Goal: Book appointment/travel/reservation

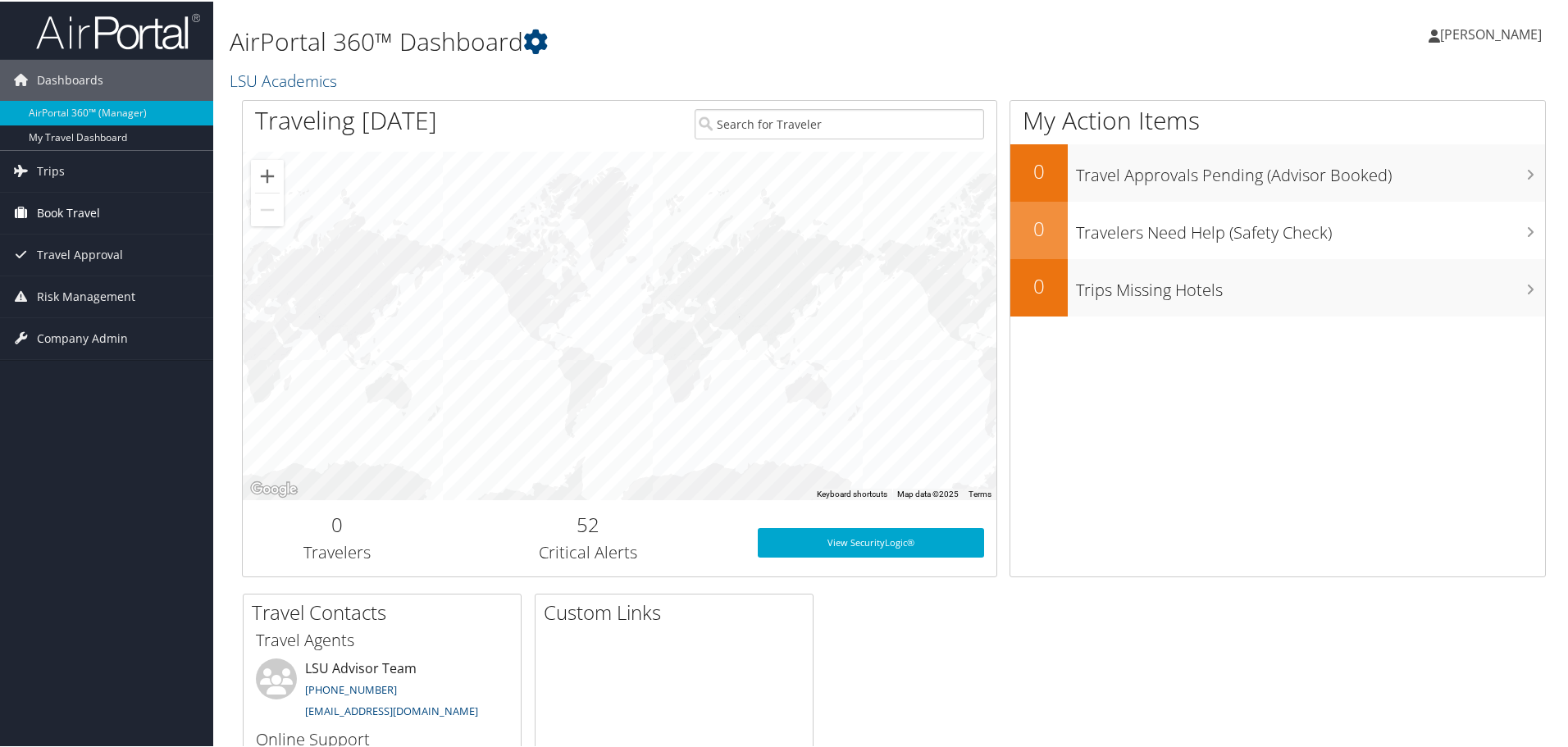
click at [66, 215] on span "Book Travel" at bounding box center [68, 211] width 63 height 41
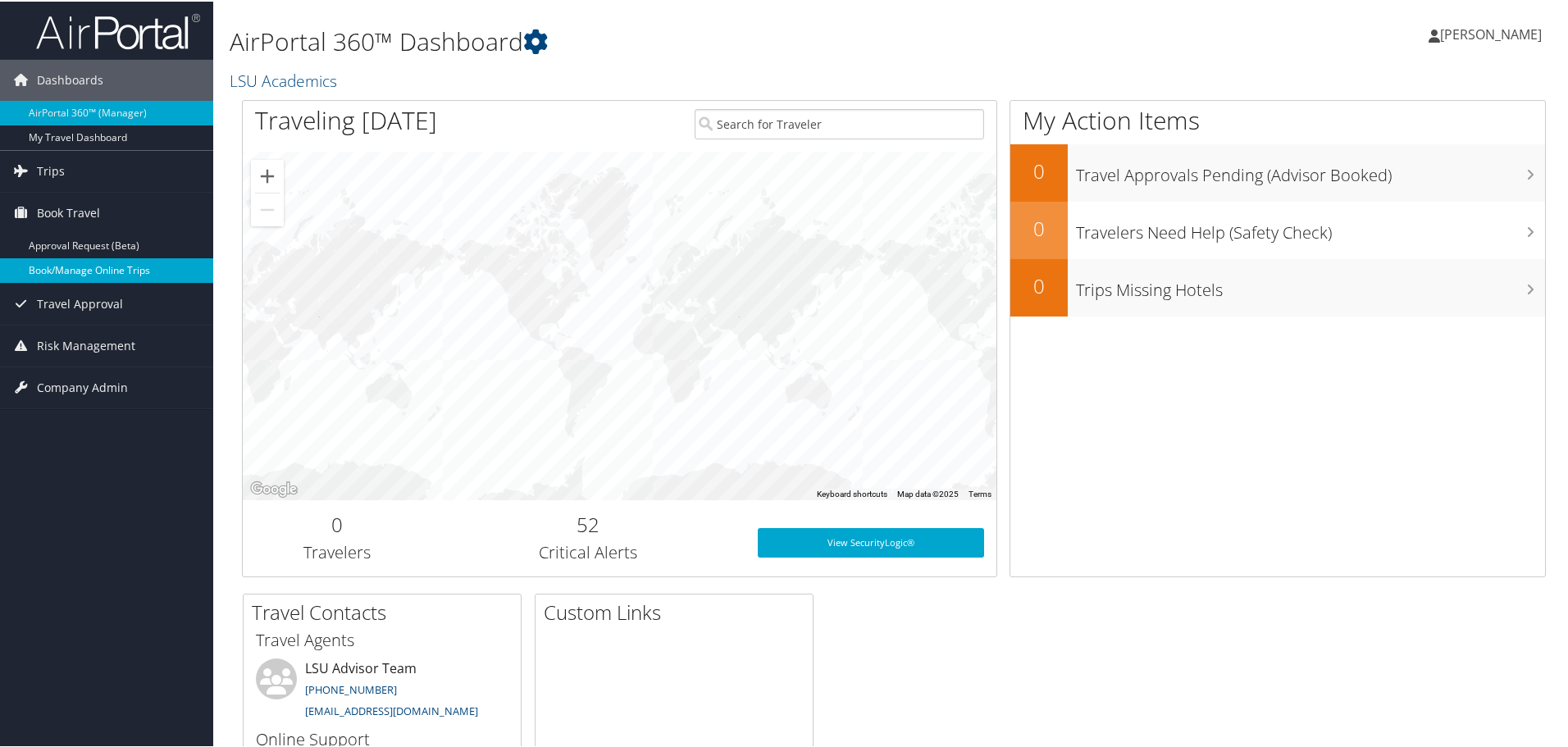
click at [87, 271] on link "Book/Manage Online Trips" at bounding box center [106, 269] width 213 height 25
